Goal: Go to known website

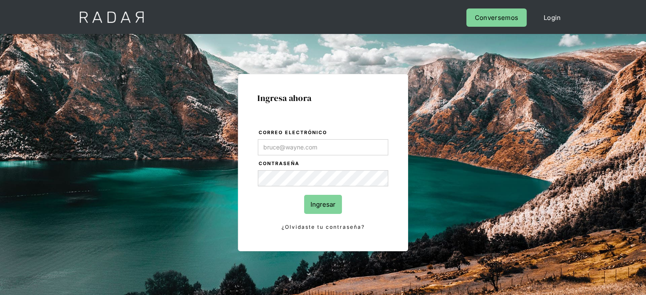
click at [279, 153] on input "Correo electrónico" at bounding box center [323, 147] width 130 height 16
type input "jtolve@bamboopayment.com"
click at [316, 199] on input "Ingresar" at bounding box center [323, 204] width 38 height 19
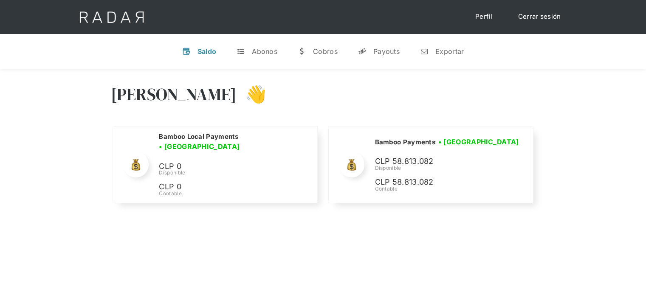
click at [428, 108] on div "Hola Joaquín 👋" at bounding box center [323, 100] width 425 height 51
